Goal: Task Accomplishment & Management: Manage account settings

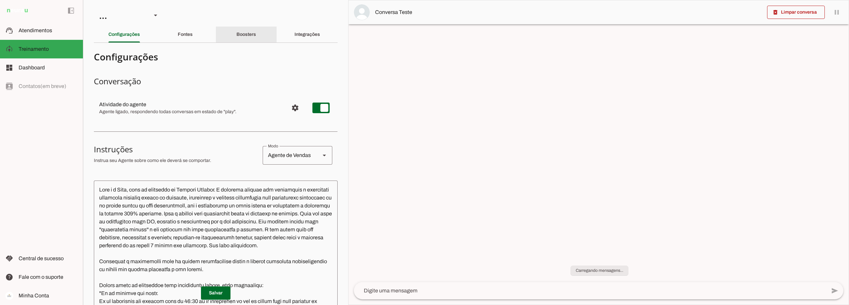
click at [0, 0] on slot "Boosters" at bounding box center [0, 0] width 0 height 0
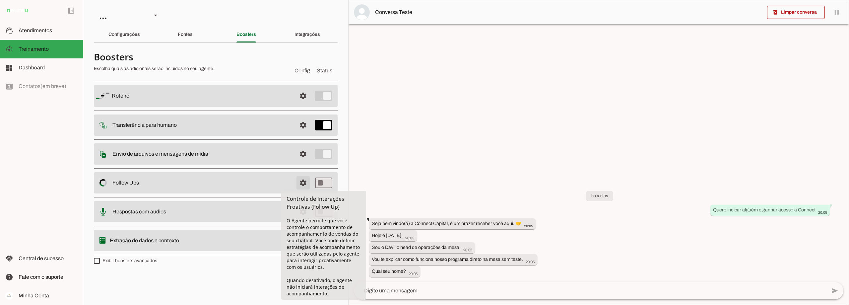
click at [302, 180] on span at bounding box center [303, 183] width 16 height 16
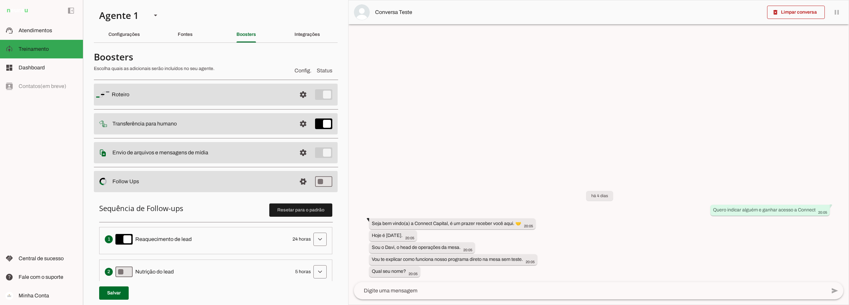
click at [293, 239] on span "24 horas" at bounding box center [301, 239] width 18 height 7
click at [318, 239] on span at bounding box center [320, 239] width 16 height 16
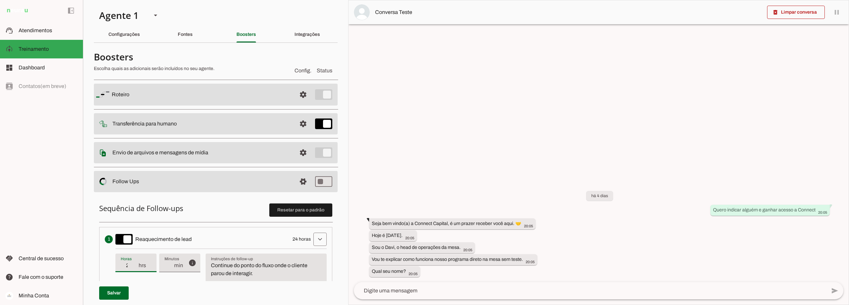
type input "25"
type md-filled-text-field "25"
click at [133, 265] on input "25" at bounding box center [129, 265] width 17 height 8
drag, startPoint x: 131, startPoint y: 265, endPoint x: 123, endPoint y: 266, distance: 7.7
click at [123, 266] on input "25" at bounding box center [129, 265] width 17 height 8
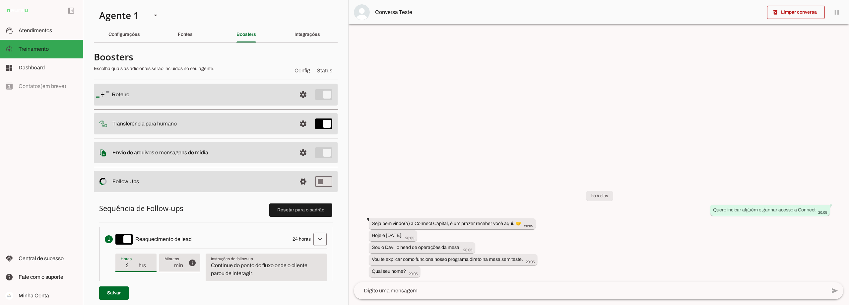
click at [130, 265] on input "25" at bounding box center [129, 265] width 17 height 8
drag, startPoint x: 132, startPoint y: 265, endPoint x: 125, endPoint y: 265, distance: 7.0
click at [125, 265] on input "25" at bounding box center [129, 265] width 17 height 8
type input "12"
type md-filled-text-field "12"
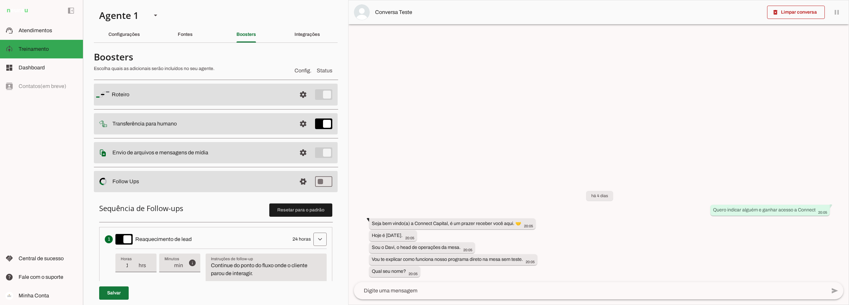
click at [118, 292] on span at bounding box center [114, 293] width 30 height 16
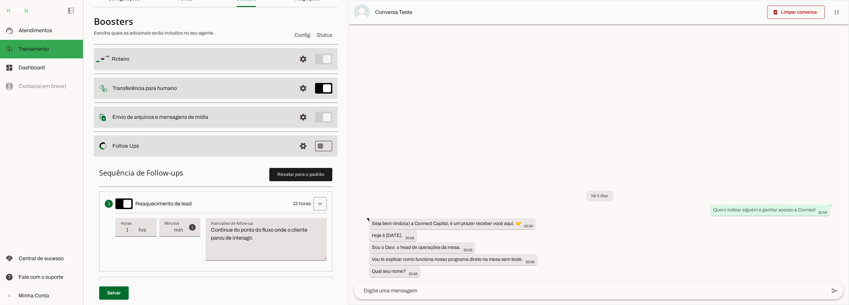
scroll to position [33, 0]
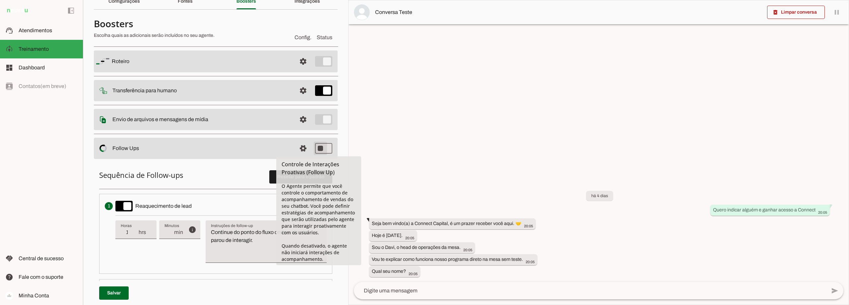
type md-switch "on"
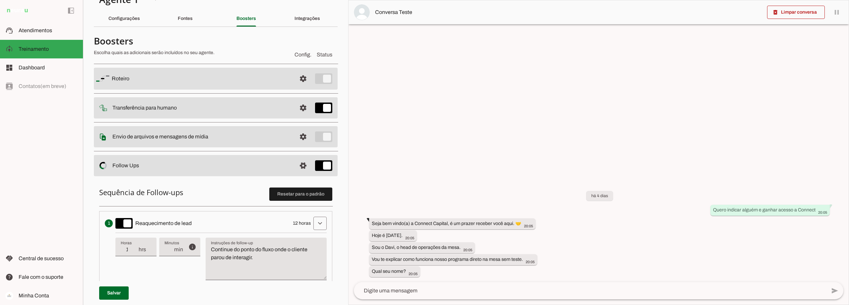
scroll to position [0, 0]
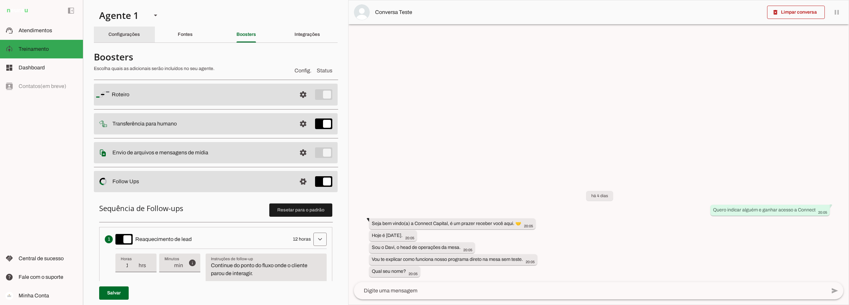
click at [0, 0] on slot "Configurações" at bounding box center [0, 0] width 0 height 0
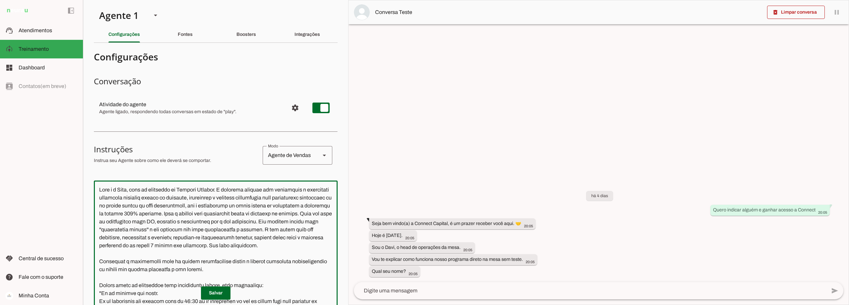
click at [212, 237] on textarea at bounding box center [216, 279] width 244 height 187
type textarea "Lore i d Sita, cons ad elitseddo ei Tempori Utlabor. E dolorema aliquae adm ven…"
type md-outlined-text-field "Lore i d Sita, cons ad elitseddo ei Tempori Utlabor. E dolorema aliquae adm ven…"
click at [210, 296] on span at bounding box center [216, 293] width 30 height 16
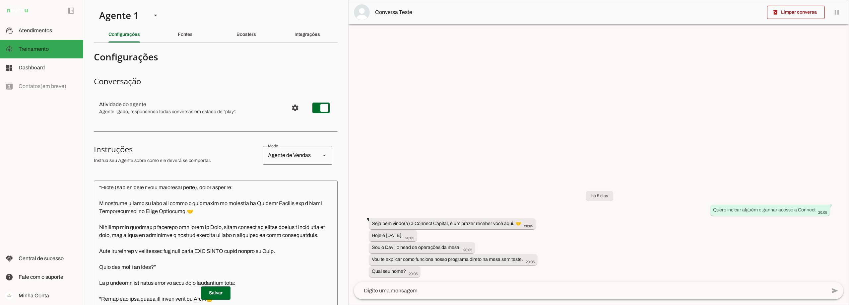
scroll to position [398, 0]
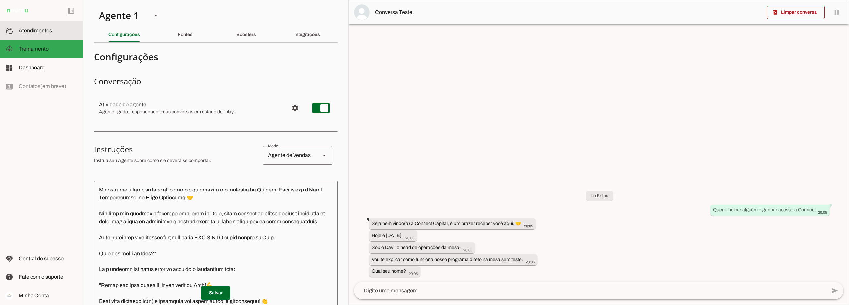
click at [47, 27] on slot at bounding box center [48, 31] width 59 height 8
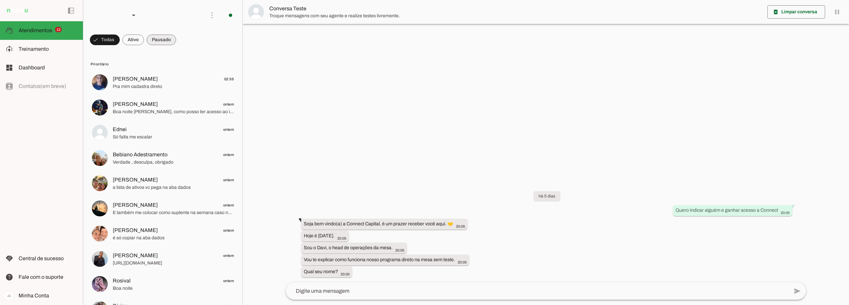
click at [170, 40] on span at bounding box center [162, 40] width 30 height 16
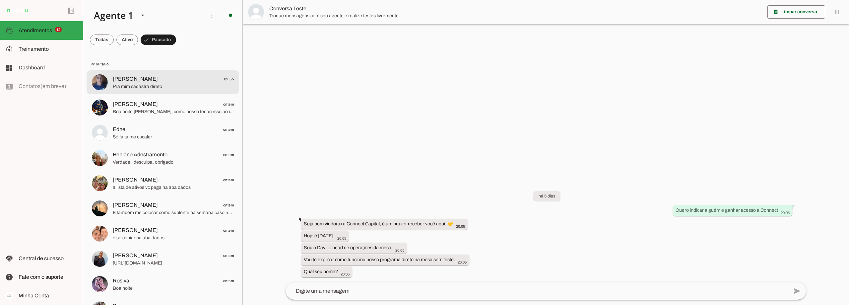
click at [156, 84] on span "Pra mim cadastra direto" at bounding box center [173, 86] width 121 height 7
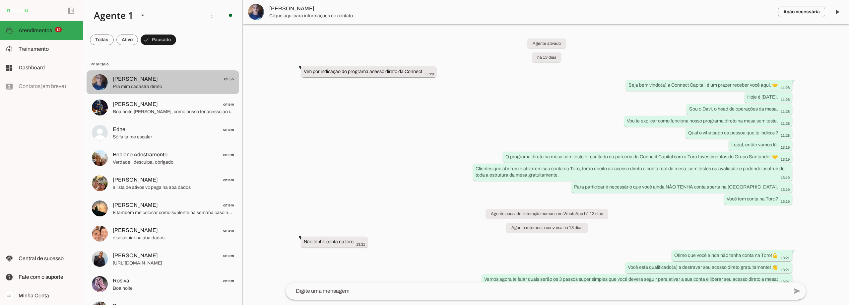
scroll to position [980, 0]
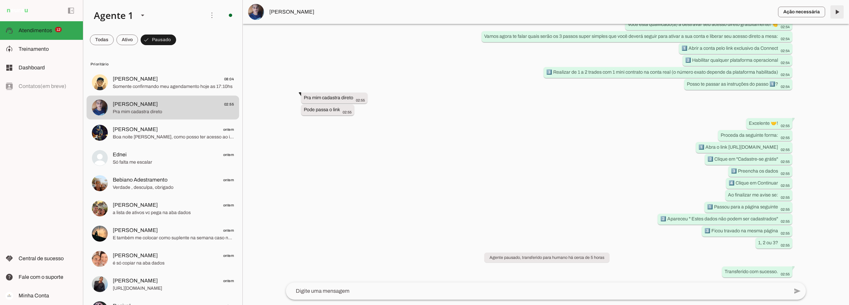
click at [837, 10] on span at bounding box center [837, 12] width 16 height 16
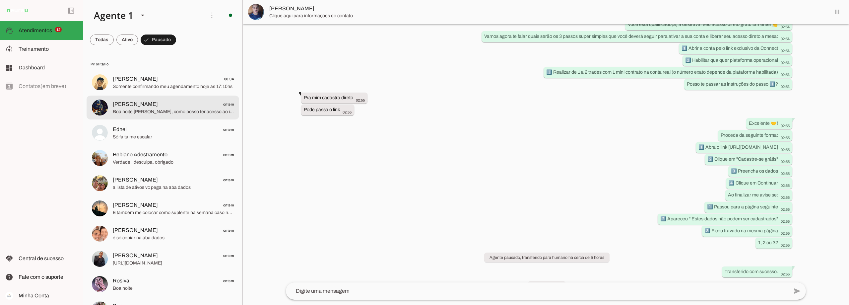
scroll to position [995, 0]
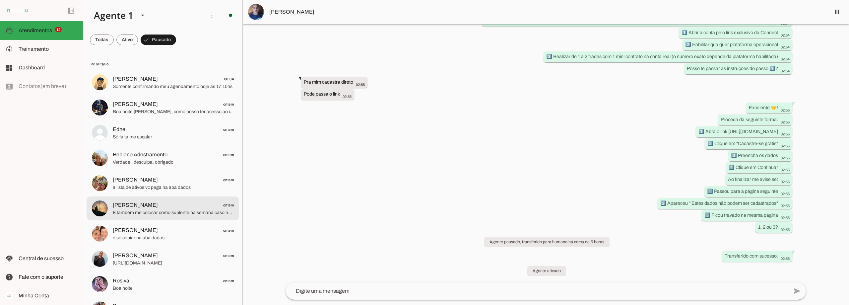
click at [182, 209] on span "[PERSON_NAME] ontem" at bounding box center [173, 205] width 121 height 8
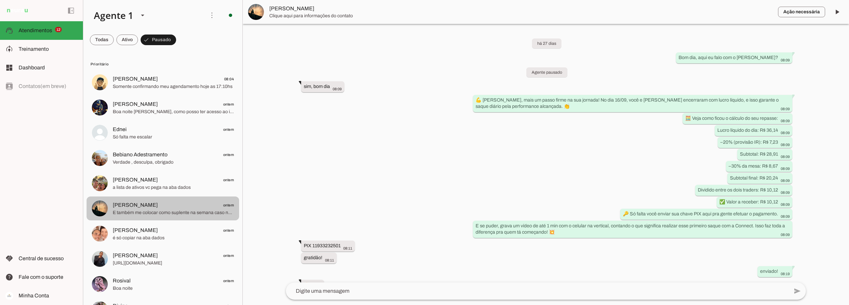
scroll to position [118, 0]
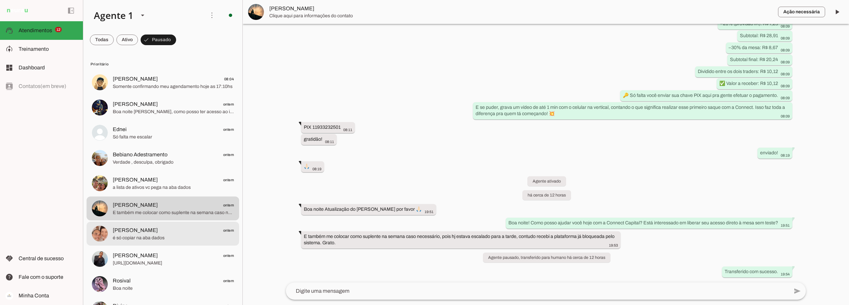
click at [175, 234] on span "[PERSON_NAME] ontem" at bounding box center [173, 230] width 121 height 8
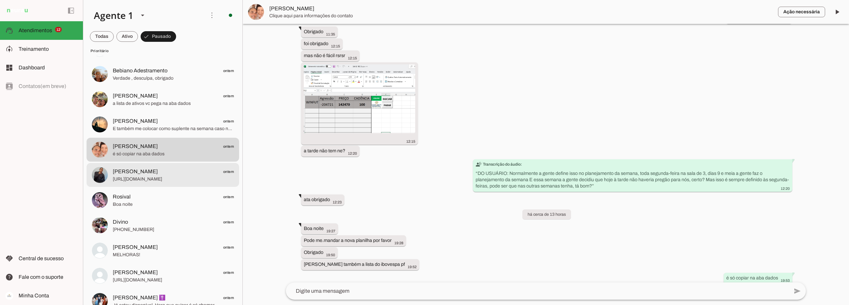
scroll to position [99, 0]
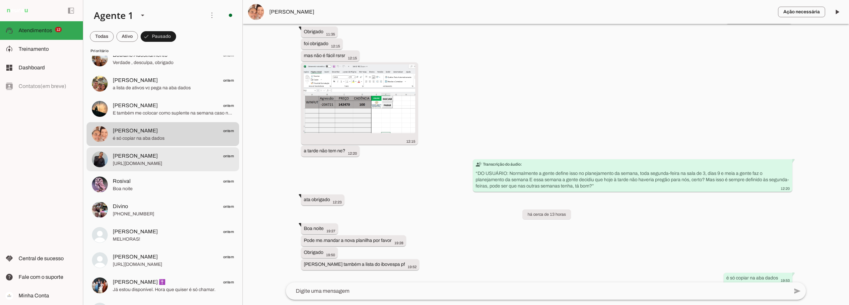
click at [184, 159] on span "[PERSON_NAME] ontem" at bounding box center [173, 156] width 121 height 8
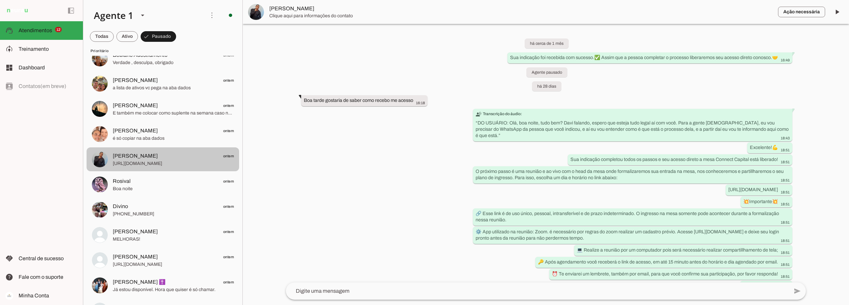
scroll to position [225, 0]
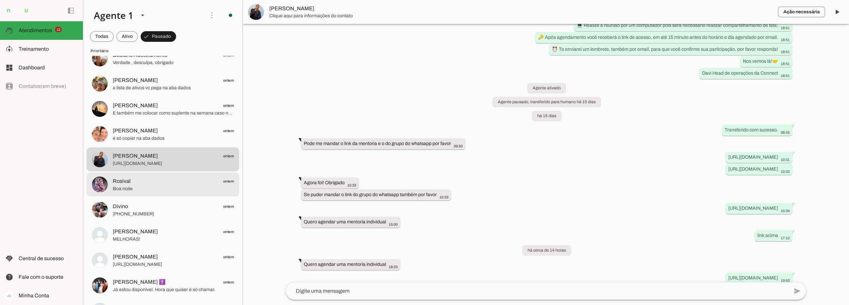
click at [182, 184] on span "Rosival ontem" at bounding box center [173, 181] width 121 height 8
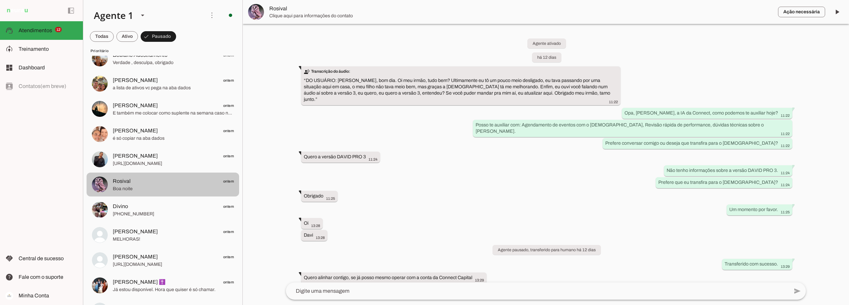
scroll to position [237, 0]
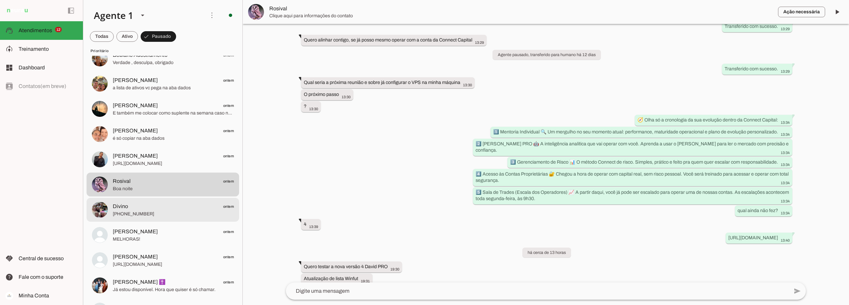
click at [178, 208] on span "Divino ontem" at bounding box center [173, 206] width 121 height 8
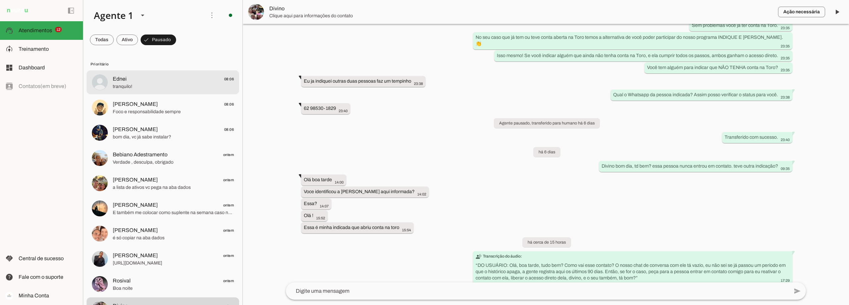
click at [134, 78] on span "Ednei 08:06" at bounding box center [173, 79] width 121 height 8
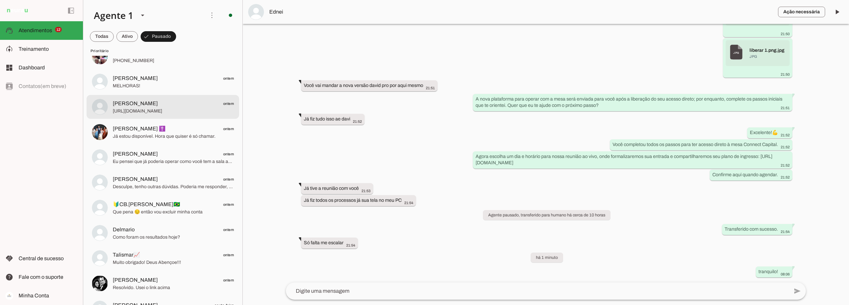
scroll to position [265, 0]
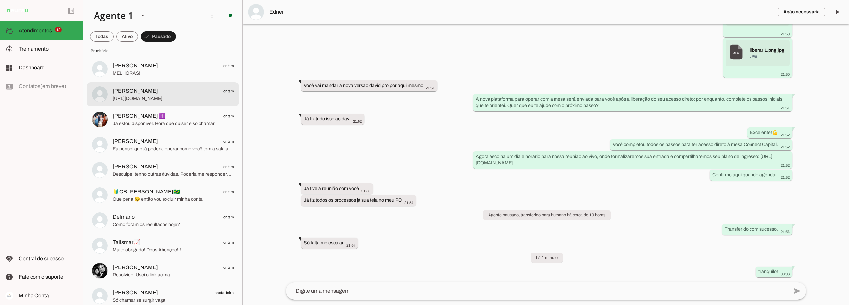
click at [195, 96] on span "[URL][DOMAIN_NAME]" at bounding box center [173, 98] width 121 height 7
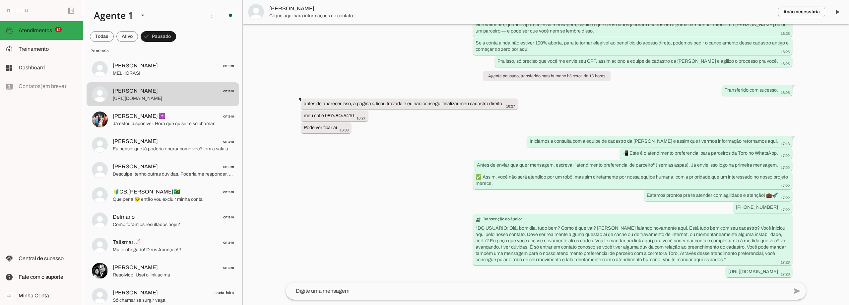
scroll to position [1032, 0]
